Goal: Task Accomplishment & Management: Manage account settings

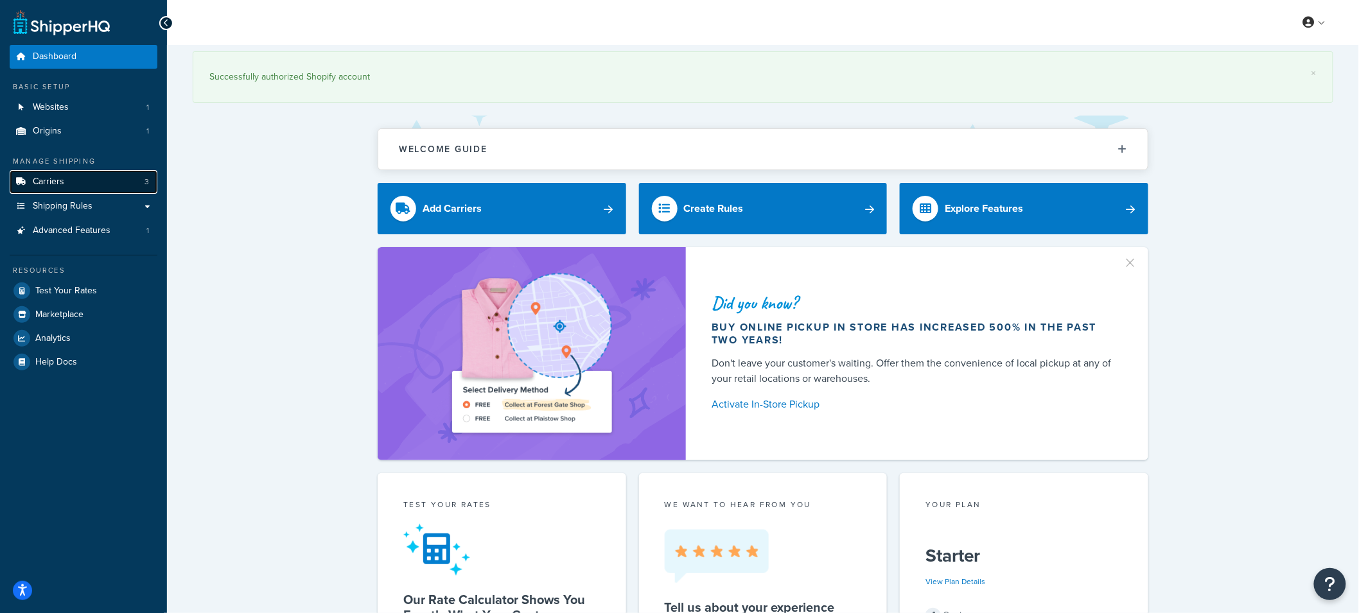
click at [91, 188] on link "Carriers 3" at bounding box center [84, 182] width 148 height 24
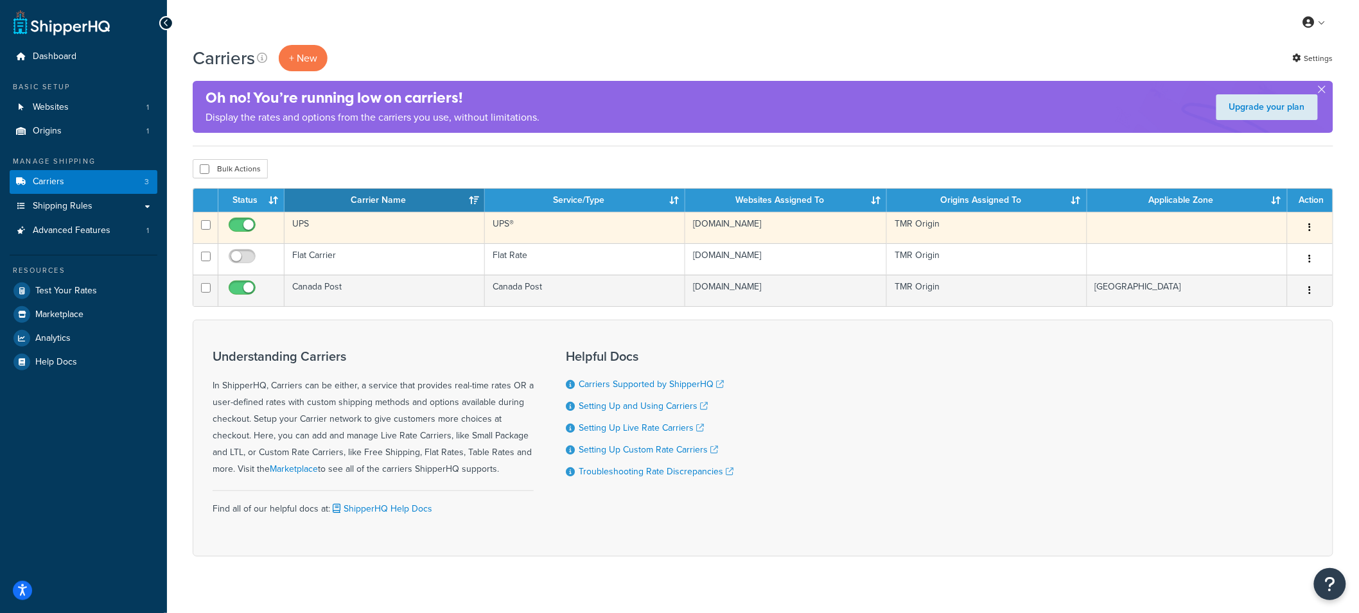
click at [367, 227] on td "UPS" at bounding box center [384, 227] width 200 height 31
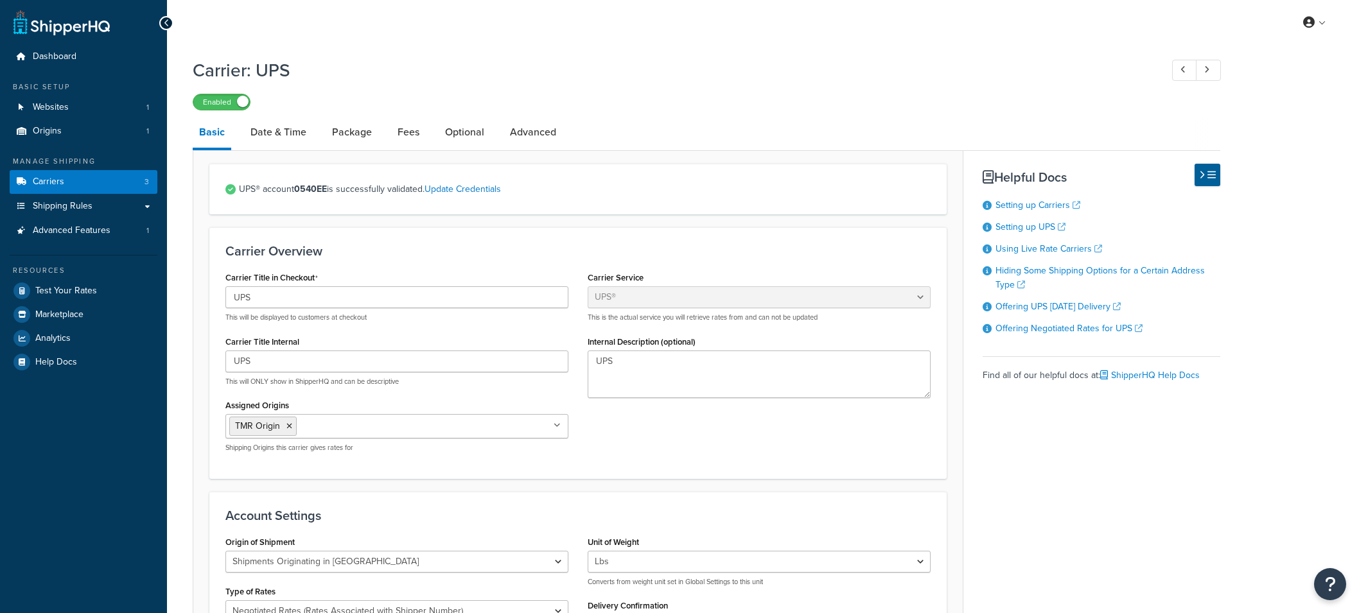
select select "ups"
select select "can"
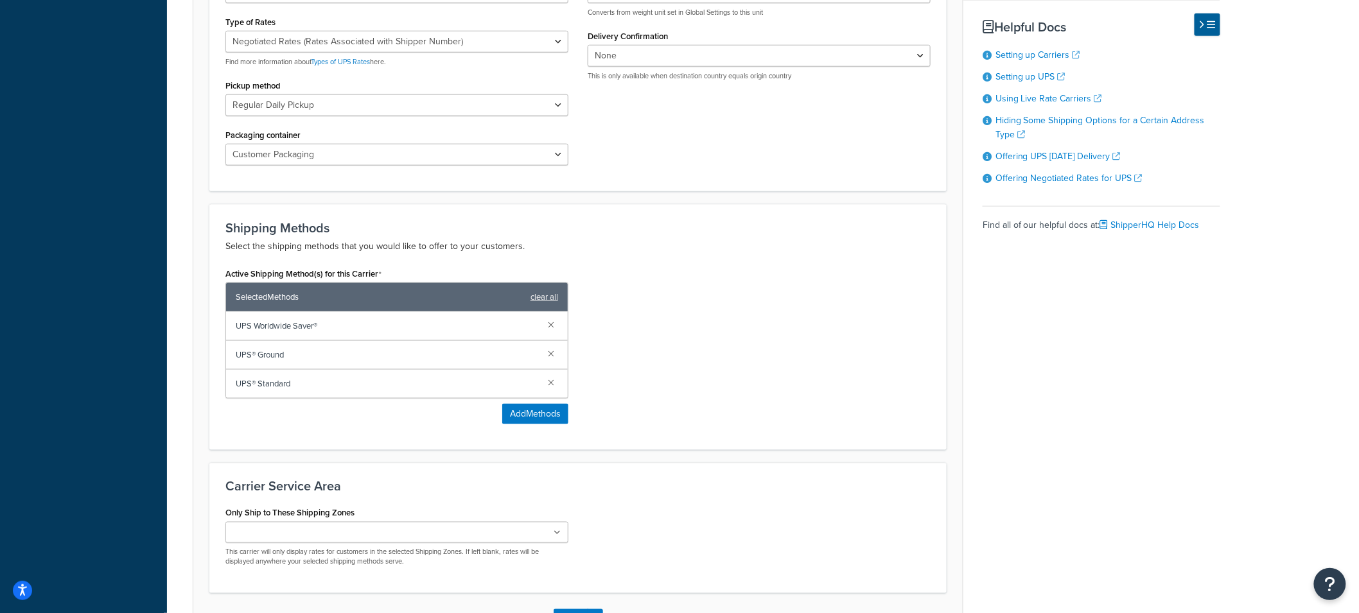
scroll to position [583, 0]
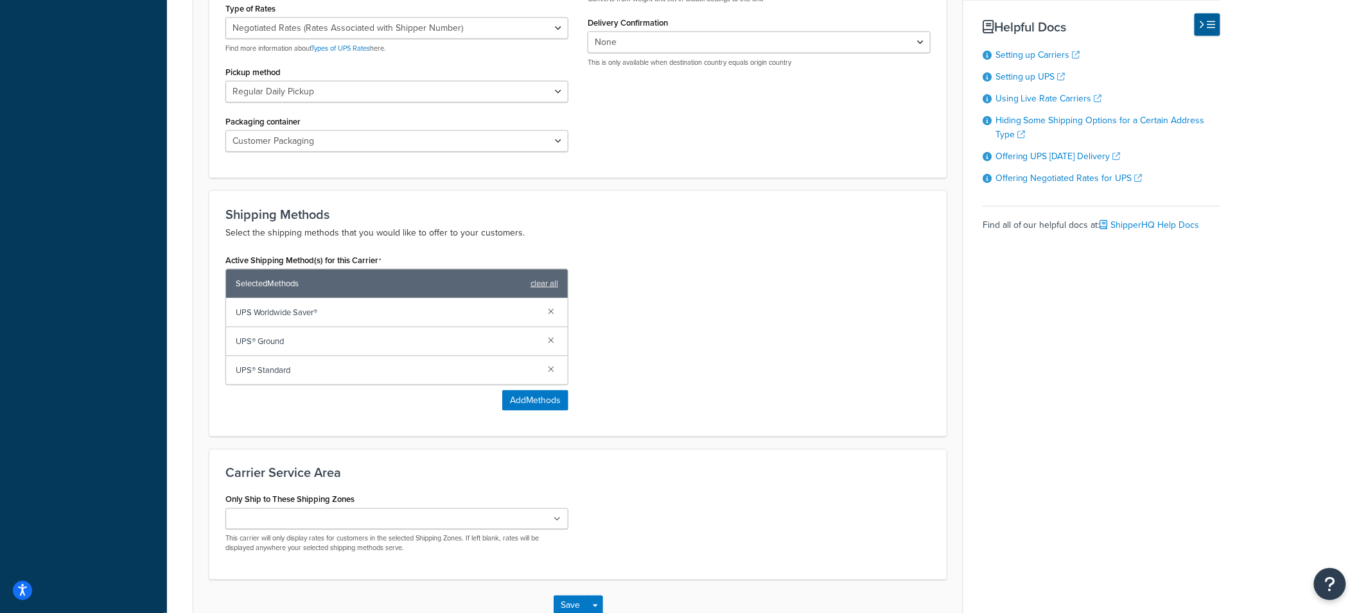
click at [672, 312] on div "Active Shipping Method(s) for this Carrier Selected Methods clear all UPS World…" at bounding box center [578, 336] width 724 height 170
click at [707, 322] on div "Active Shipping Method(s) for this Carrier Selected Methods clear all UPS World…" at bounding box center [578, 336] width 724 height 170
click at [399, 315] on span "UPS Worldwide Saver®" at bounding box center [387, 313] width 302 height 18
click at [378, 315] on span "UPS Worldwide Saver®" at bounding box center [387, 313] width 302 height 18
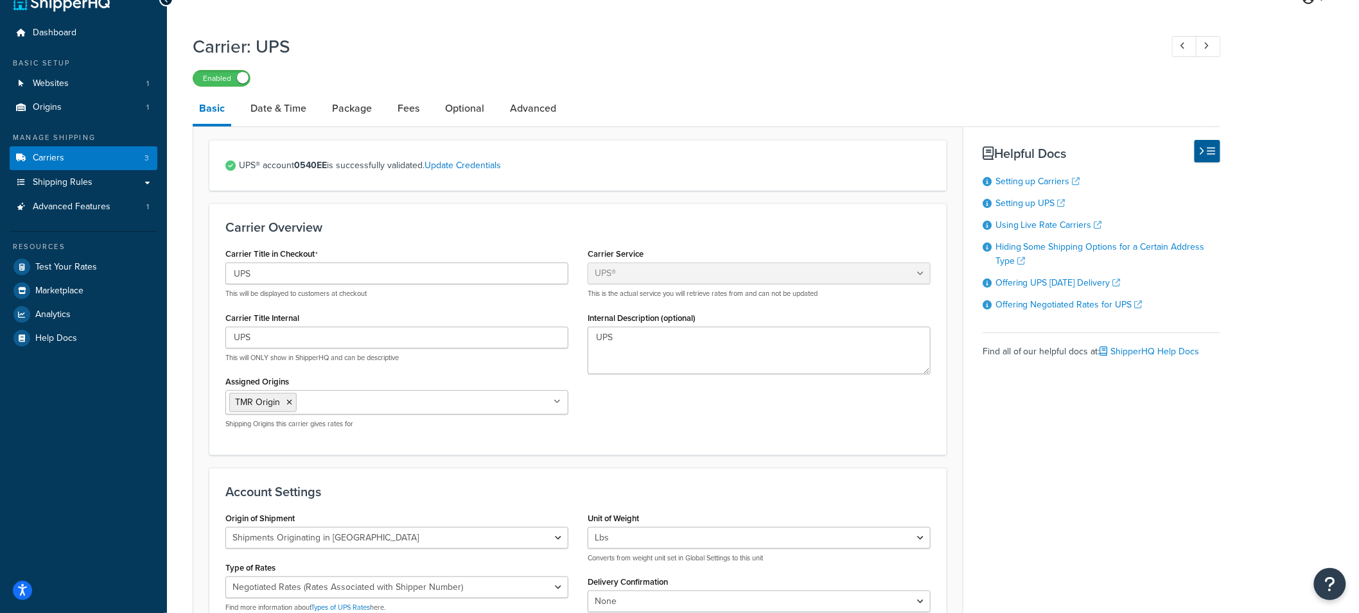
scroll to position [0, 0]
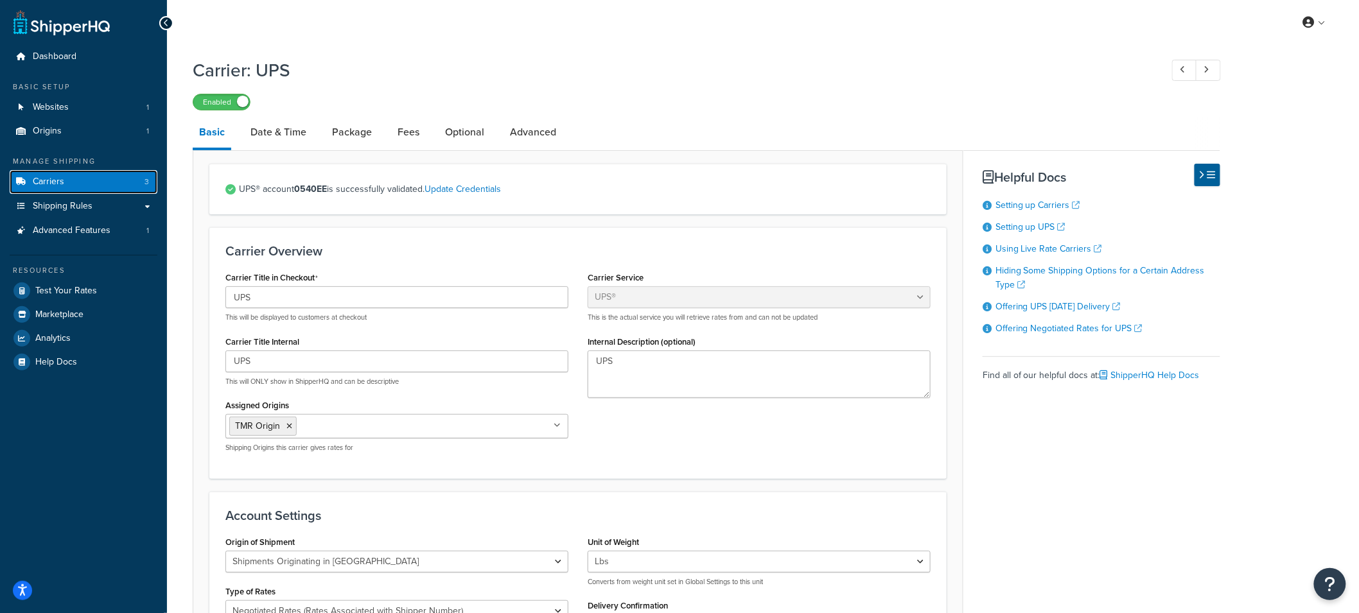
click at [81, 184] on link "Carriers 3" at bounding box center [84, 182] width 148 height 24
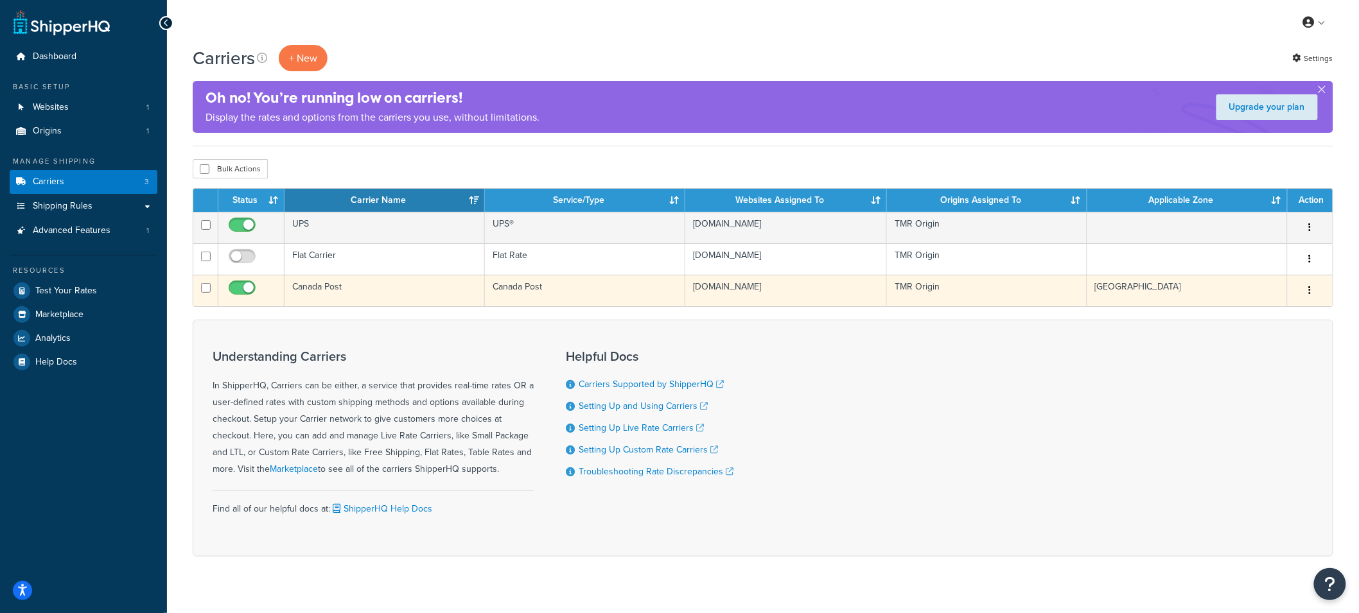
click at [362, 291] on td "Canada Post" at bounding box center [384, 290] width 200 height 31
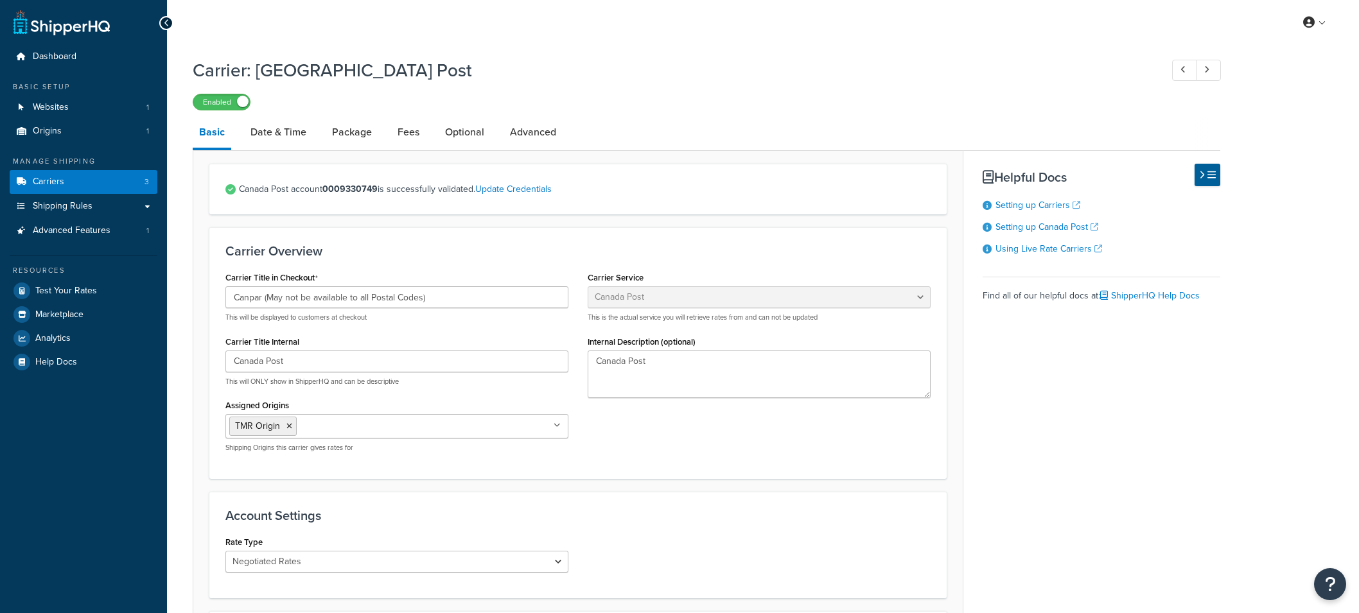
select select "canadaPost"
select select "NEGOTIATED"
click at [67, 188] on link "Carriers 3" at bounding box center [84, 182] width 148 height 24
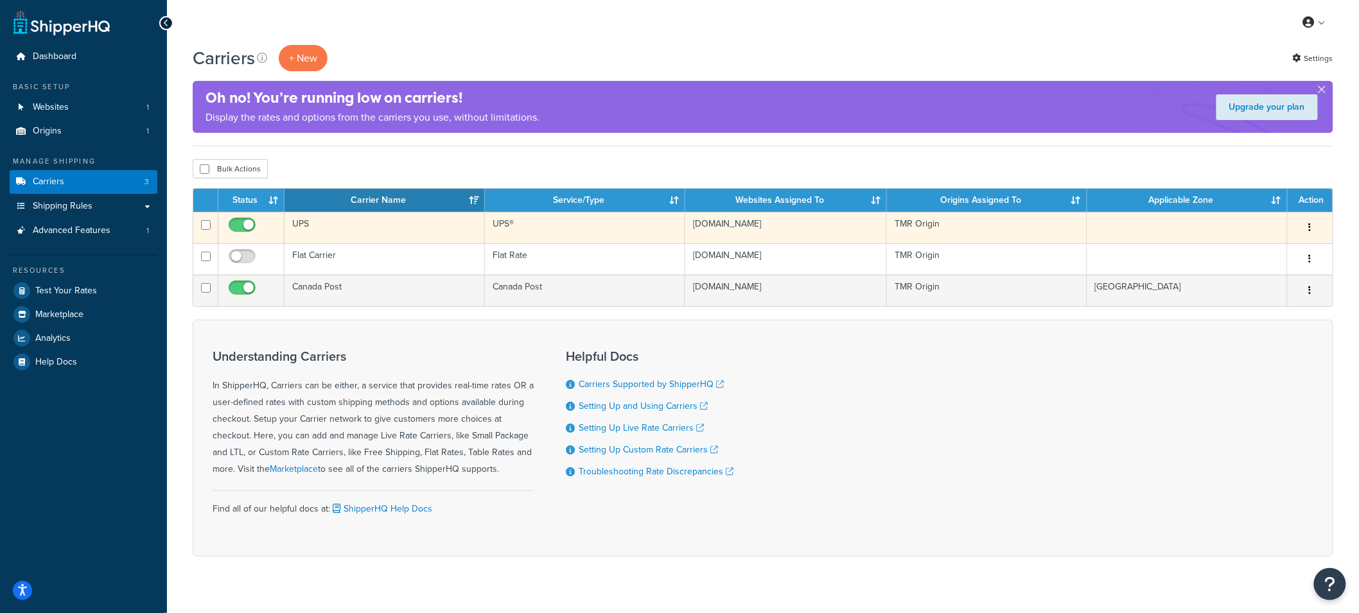
click at [331, 234] on td "UPS" at bounding box center [384, 227] width 200 height 31
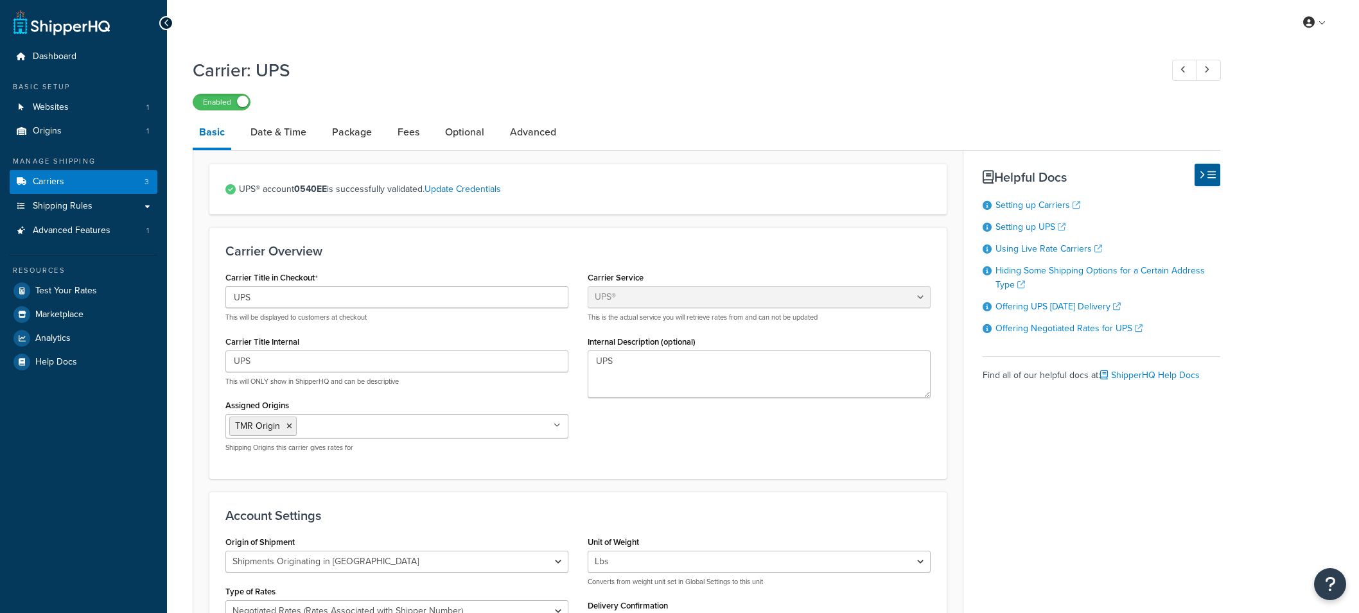
select select "ups"
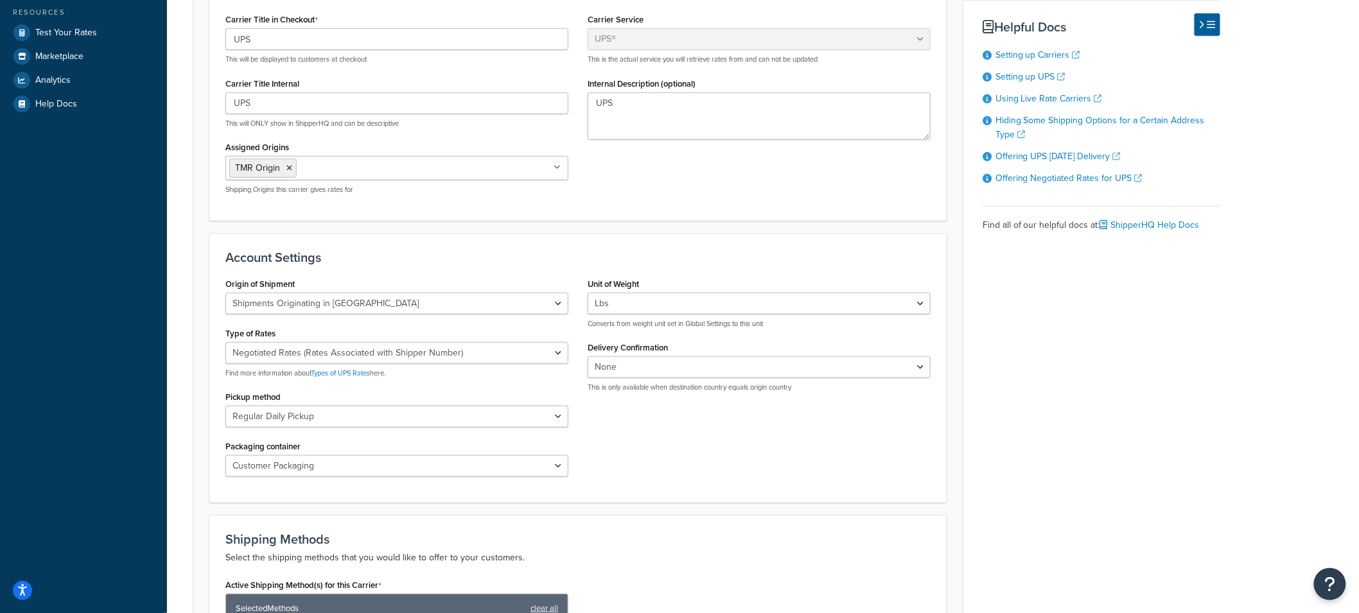
scroll to position [262, 0]
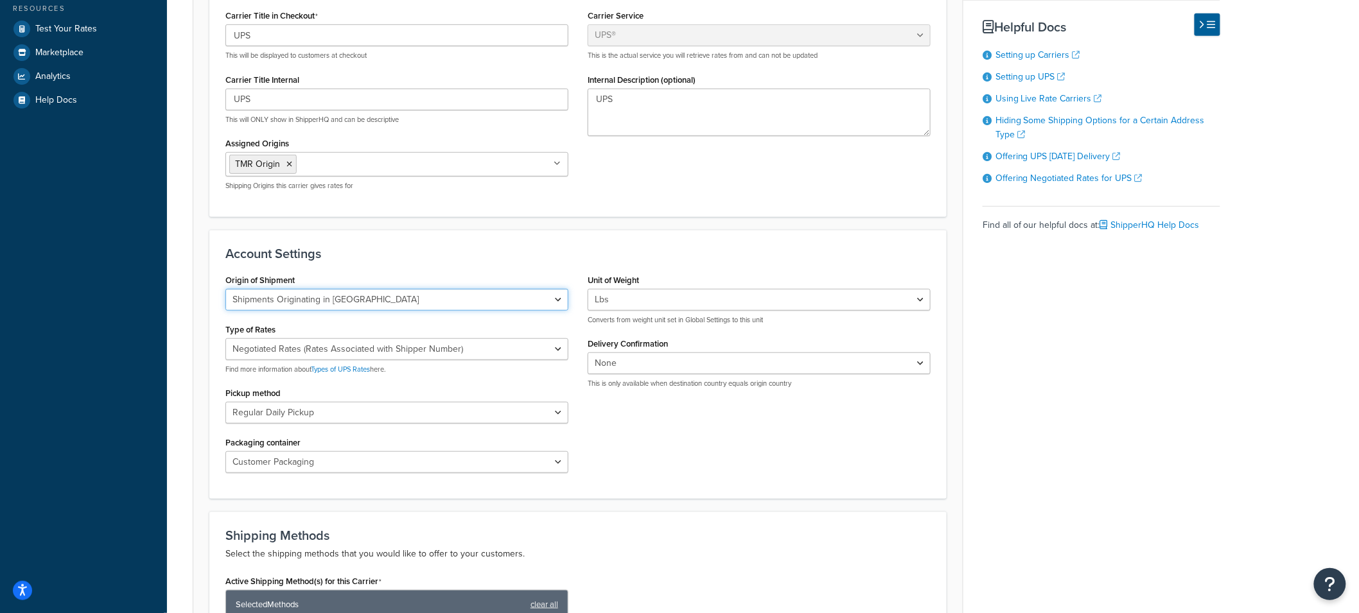
click at [485, 299] on select "United States Domestic Shipments Shipments Originating in [GEOGRAPHIC_DATA] Shi…" at bounding box center [396, 300] width 343 height 22
select select "us"
click at [225, 289] on select "United States Domestic Shipments Shipments Originating in [GEOGRAPHIC_DATA] Shi…" at bounding box center [396, 300] width 343 height 22
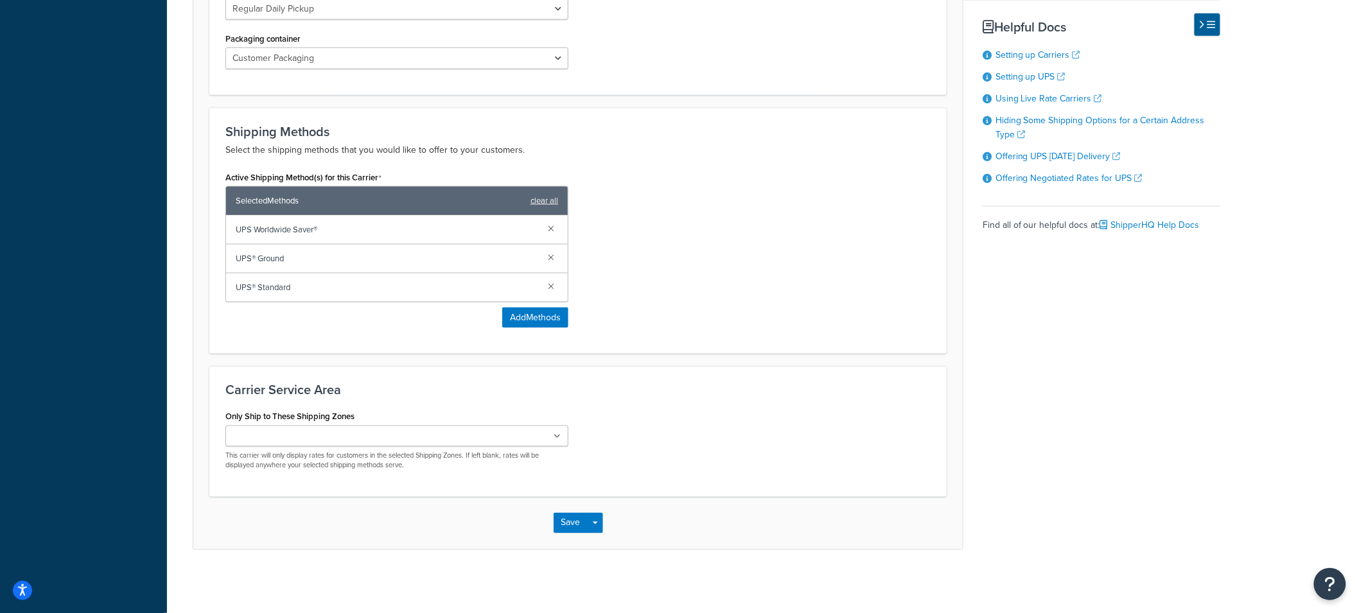
scroll to position [668, 0]
click at [570, 521] on button "Save" at bounding box center [571, 522] width 35 height 21
